Goal: Check status: Check status

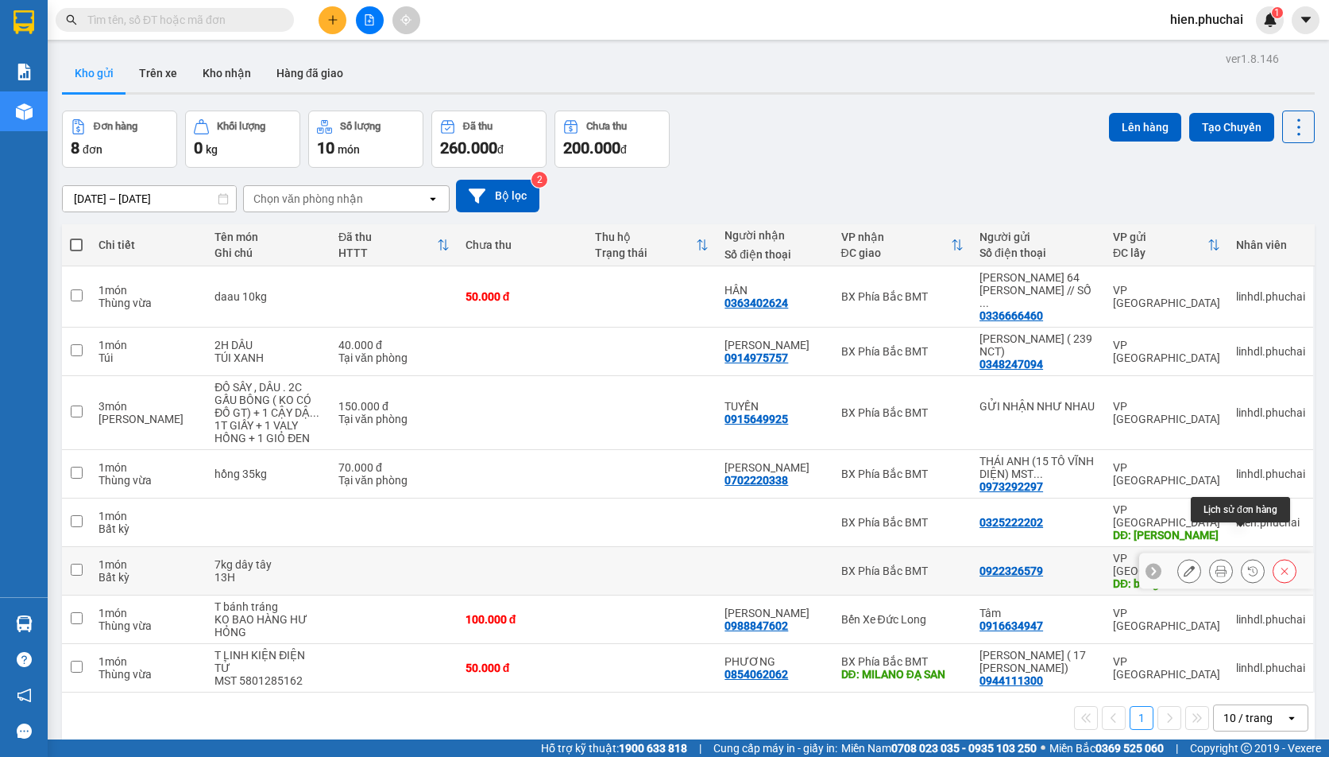
click at [1242, 557] on button at bounding box center [1253, 571] width 22 height 28
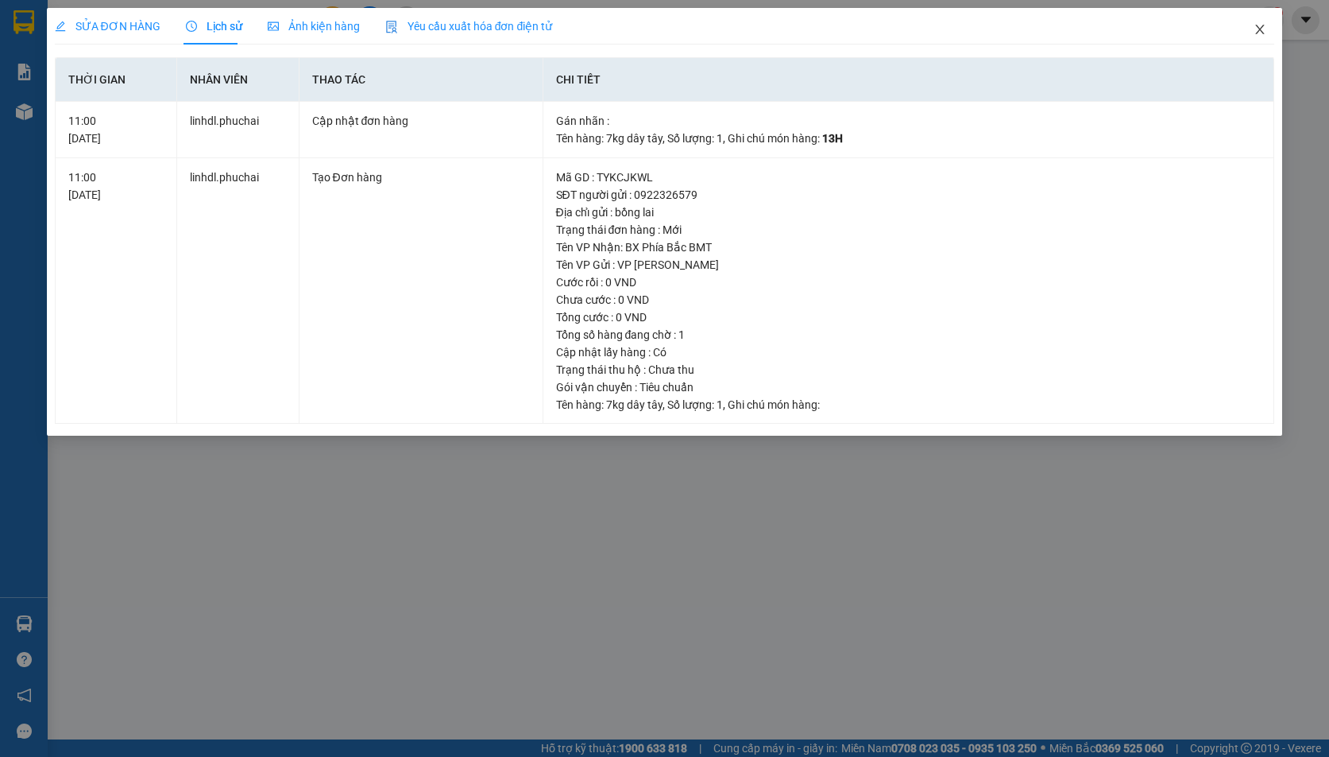
click at [1256, 21] on span "Close" at bounding box center [1260, 30] width 45 height 45
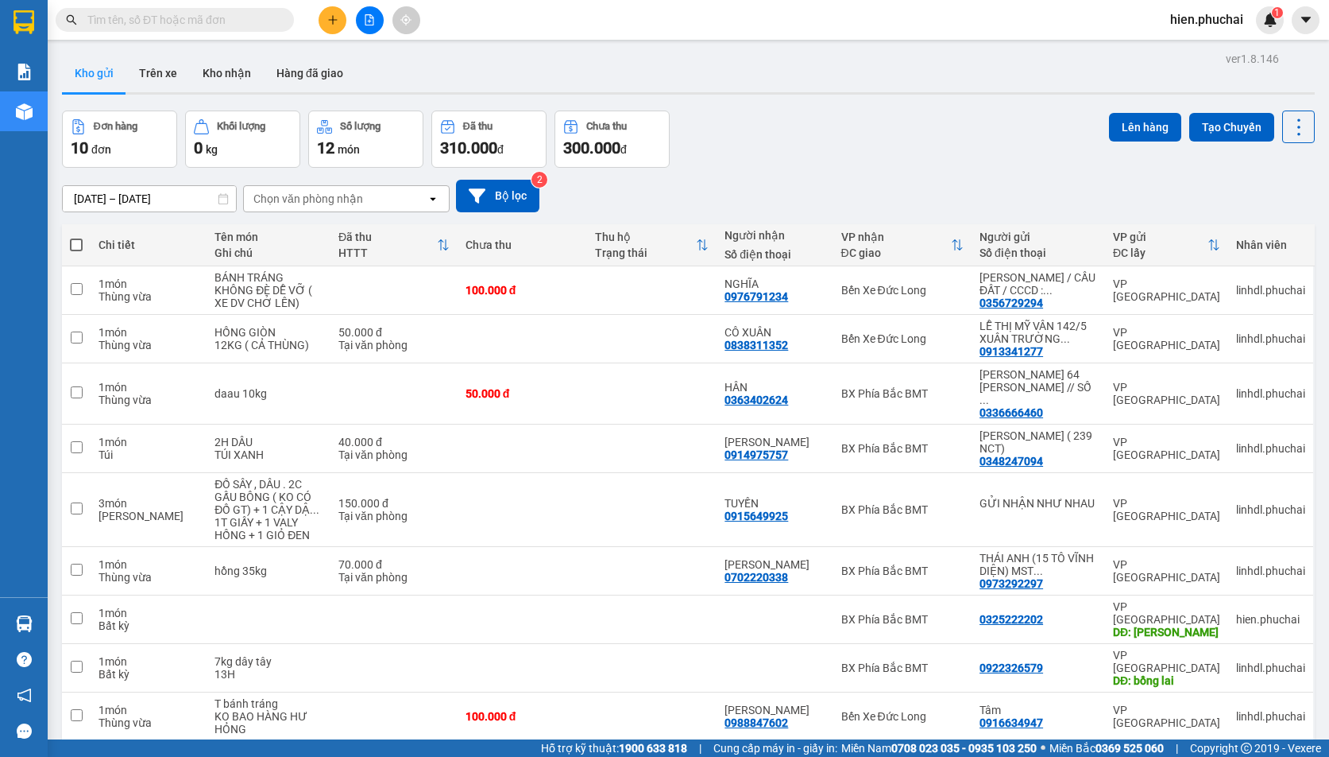
scroll to position [77, 0]
